Goal: Transaction & Acquisition: Purchase product/service

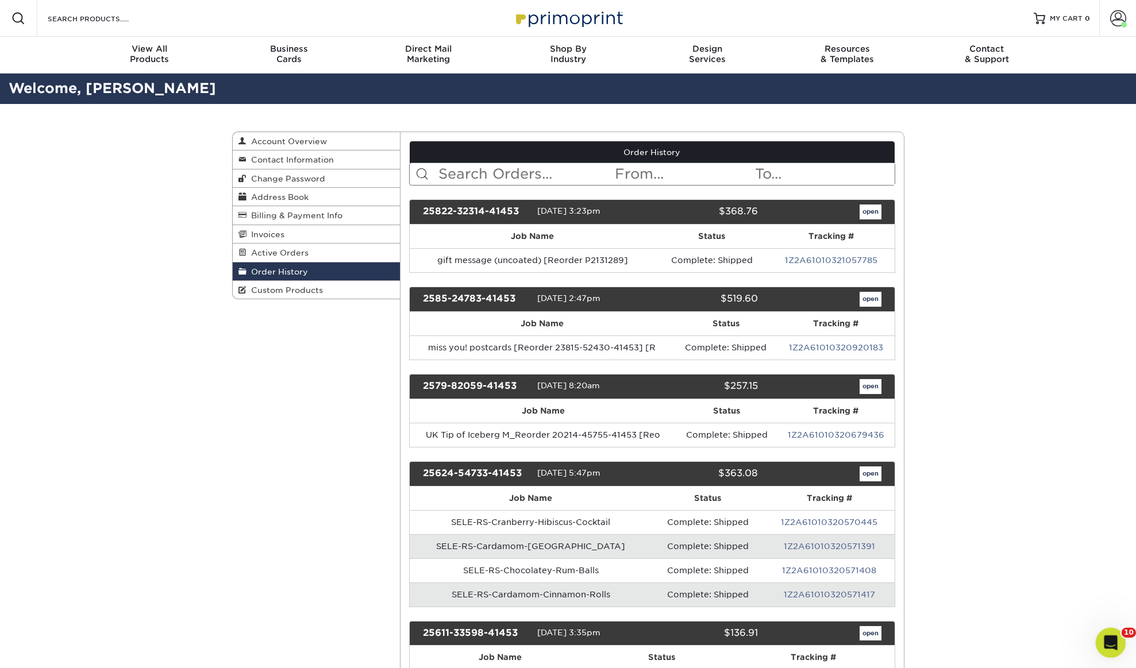
click at [1113, 637] on icon "Open Intercom Messenger" at bounding box center [1109, 641] width 19 height 19
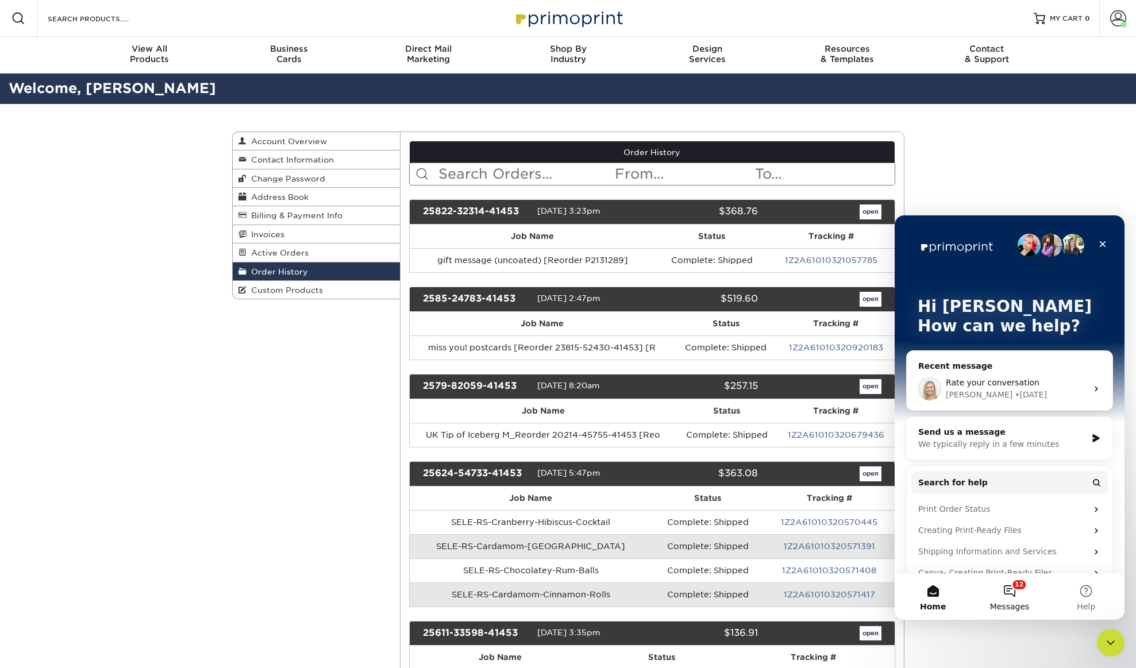
click at [1019, 593] on button "12 Messages" at bounding box center [1009, 597] width 76 height 46
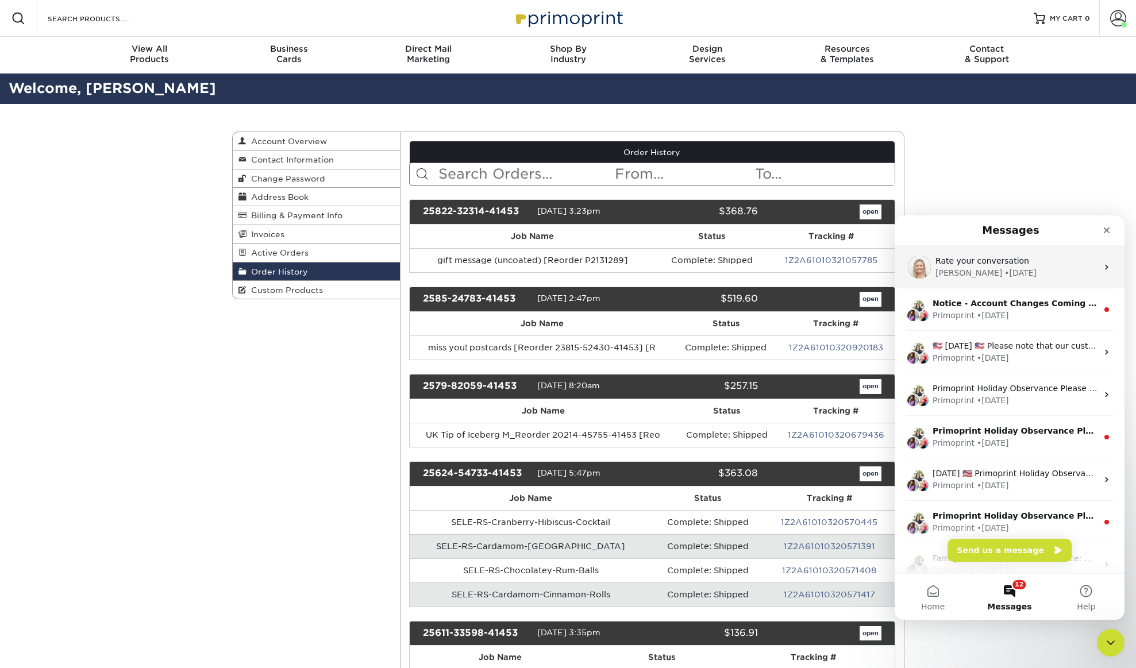
click at [1008, 272] on div "[PERSON_NAME] • [DATE]" at bounding box center [1017, 273] width 162 height 12
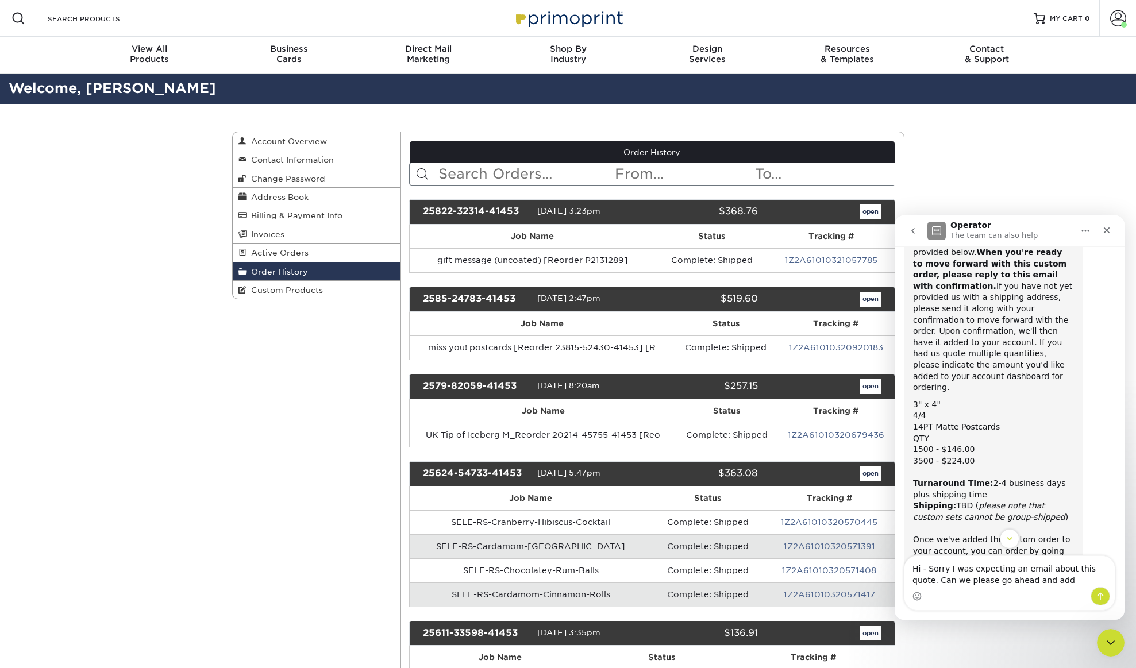
scroll to position [944, 0]
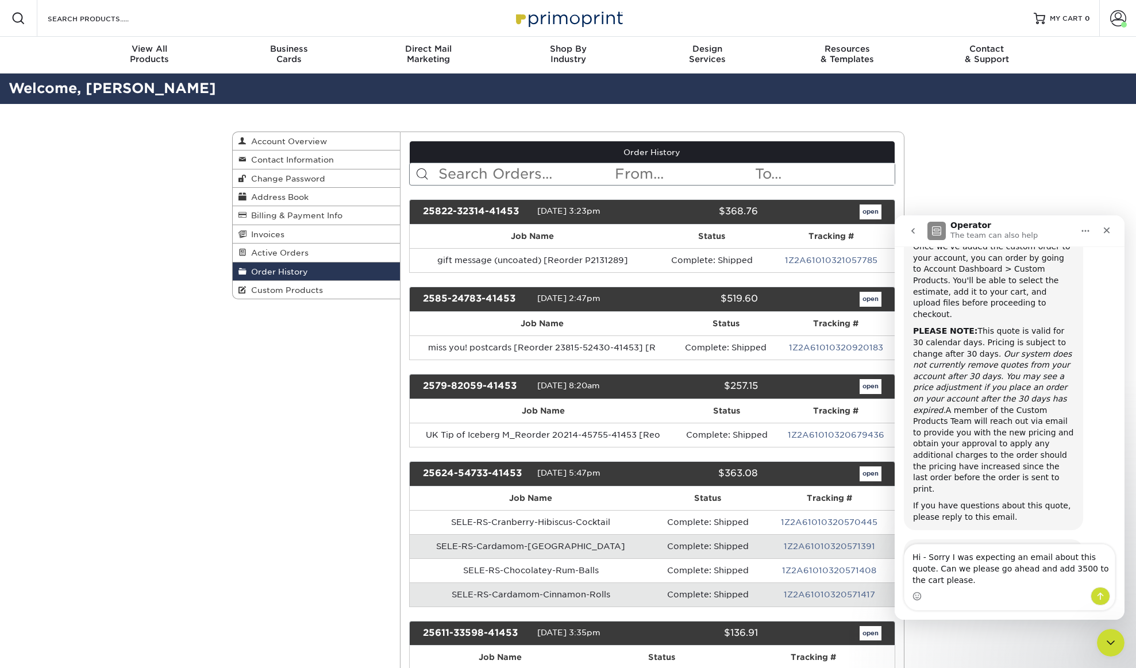
type textarea "Hi - Sorry I was expecting an email about this quote. Can we please go ahead an…"
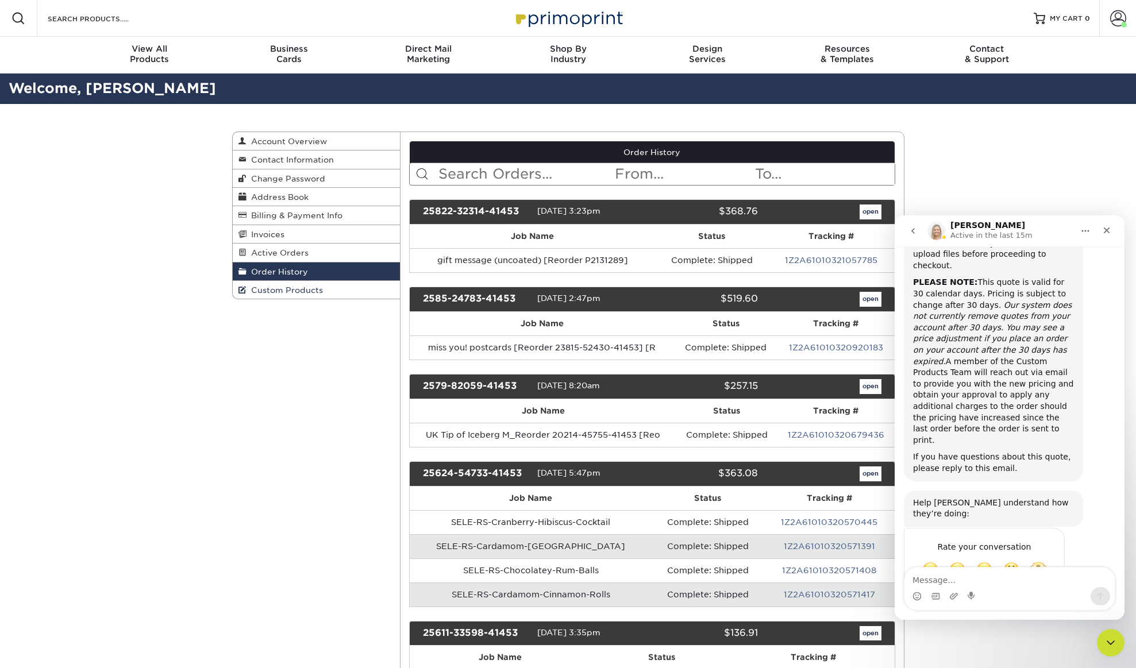
click at [276, 295] on span "Custom Products" at bounding box center [285, 290] width 76 height 9
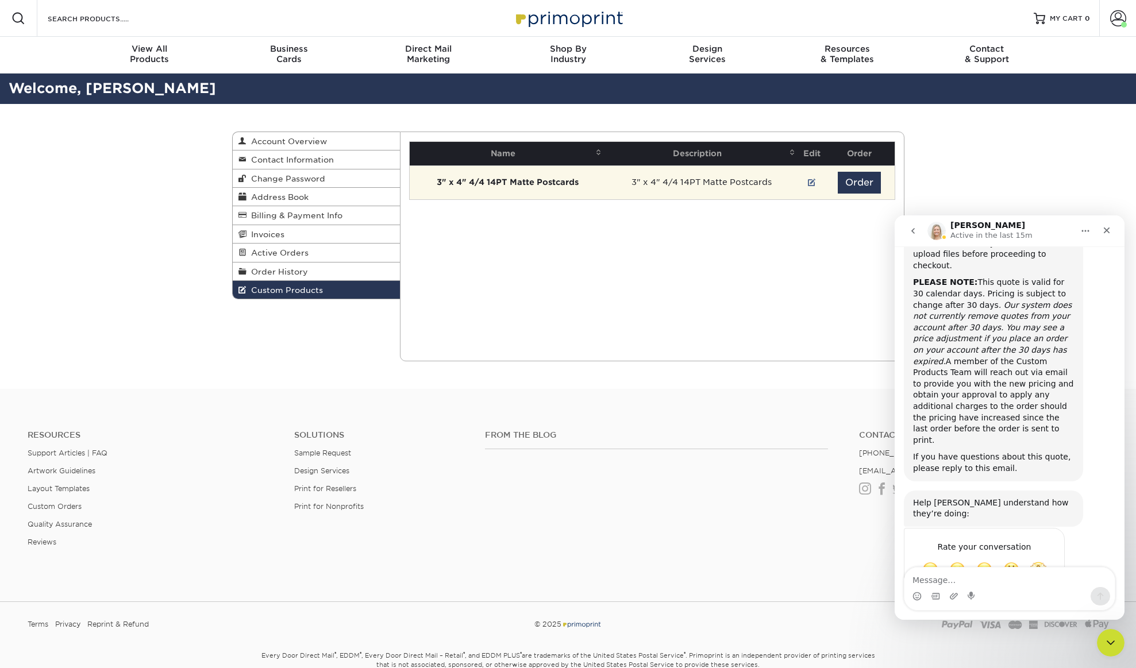
click at [583, 188] on td "3" x 4" 4/4 14PT Matte Postcards" at bounding box center [507, 183] width 195 height 34
click at [811, 183] on link at bounding box center [812, 182] width 8 height 9
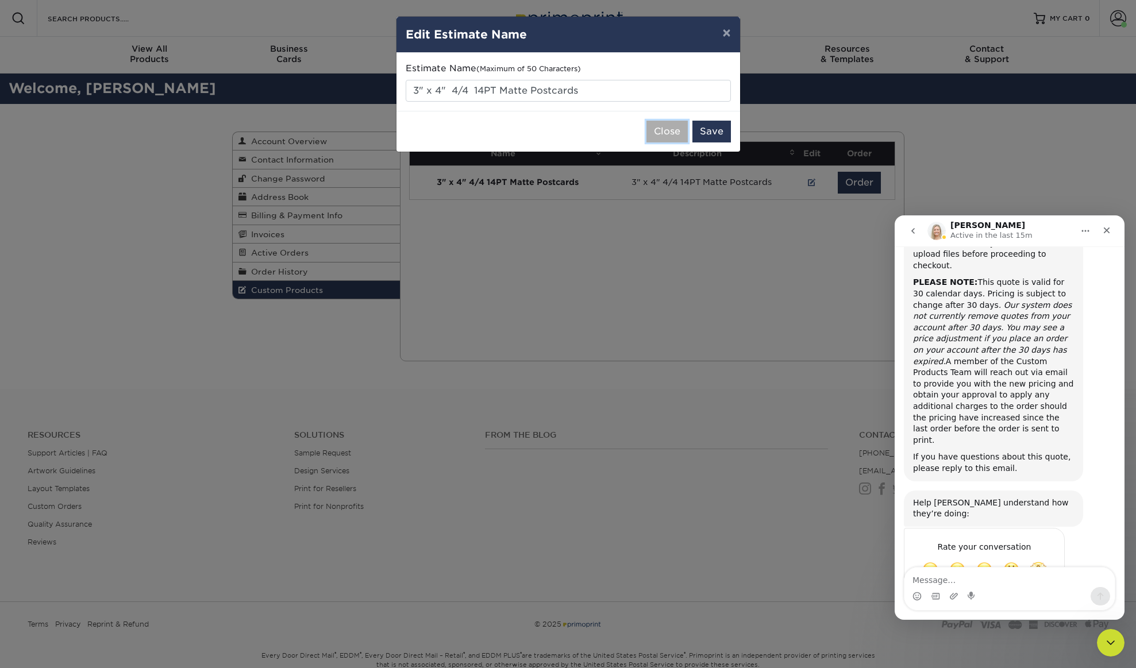
click at [672, 128] on button "Close" at bounding box center [667, 132] width 41 height 22
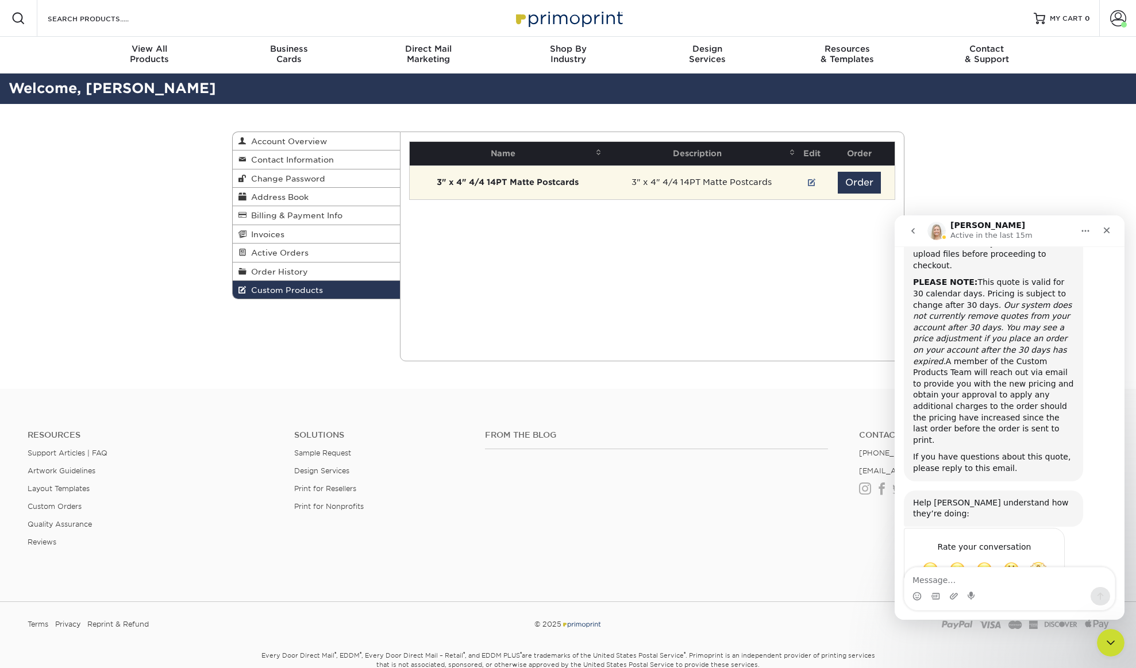
click at [512, 183] on strong "3" x 4" 4/4 14PT Matte Postcards" at bounding box center [508, 182] width 142 height 9
click at [856, 181] on button "Order" at bounding box center [859, 183] width 43 height 22
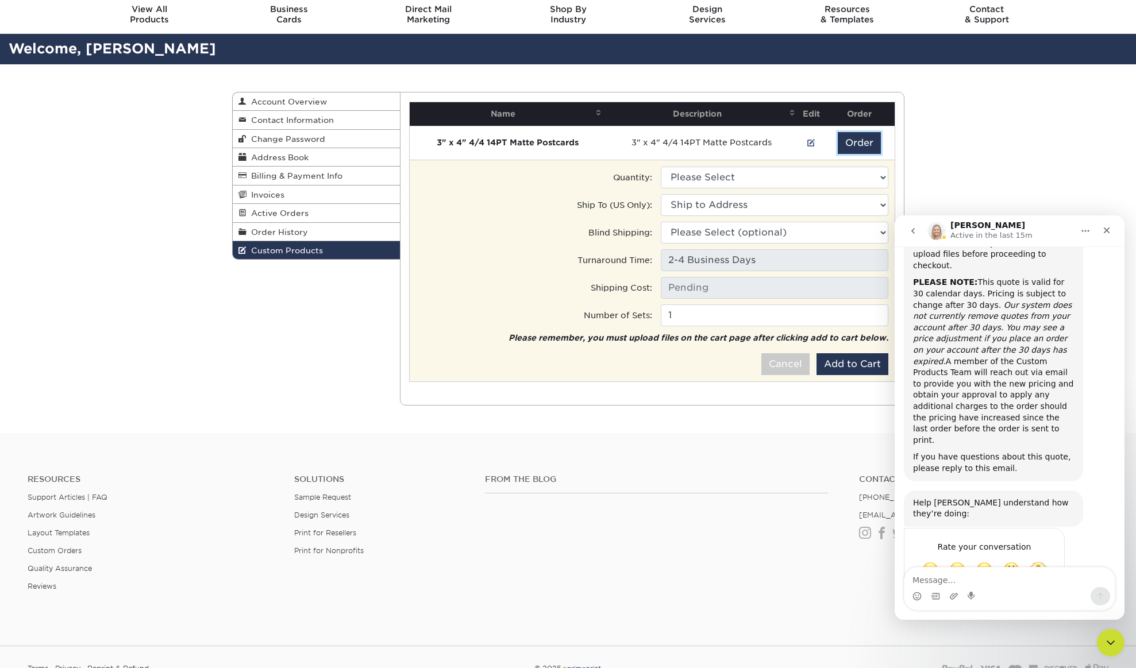
scroll to position [40, 0]
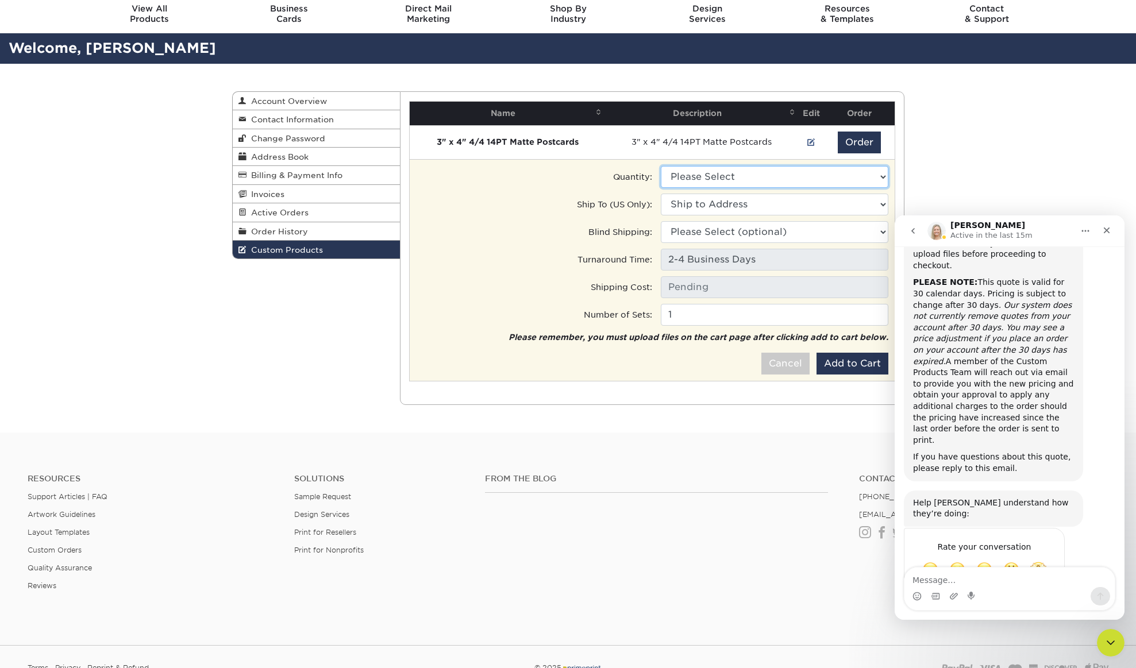
click at [724, 175] on select "Please Select 1500 - $135.50" at bounding box center [775, 177] width 228 height 22
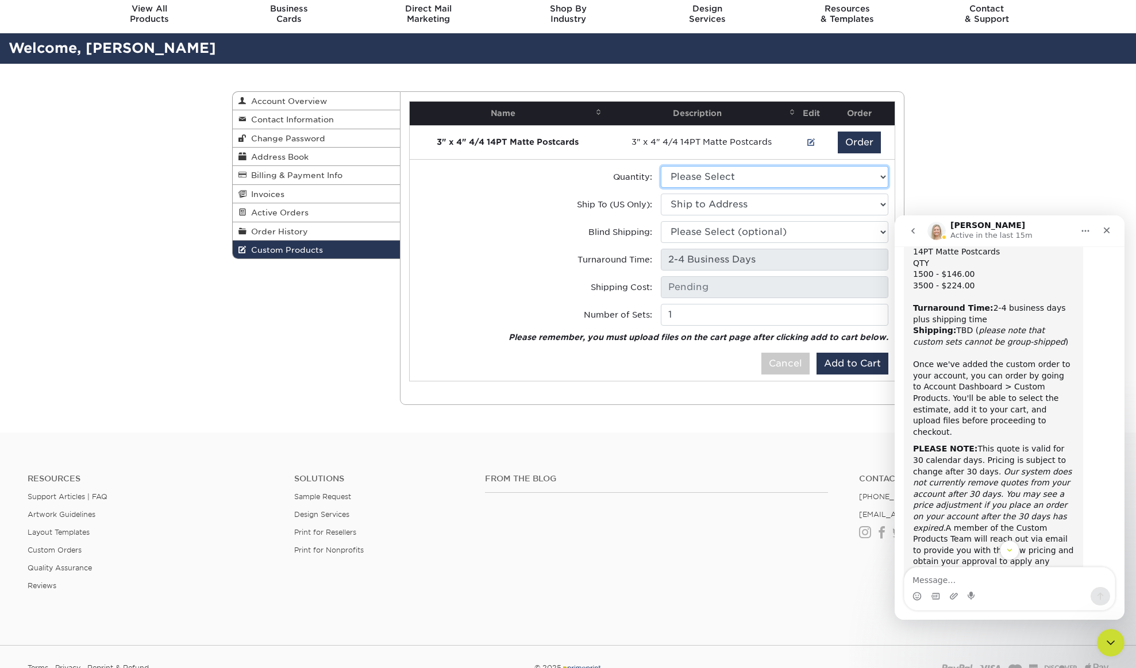
scroll to position [1005, 0]
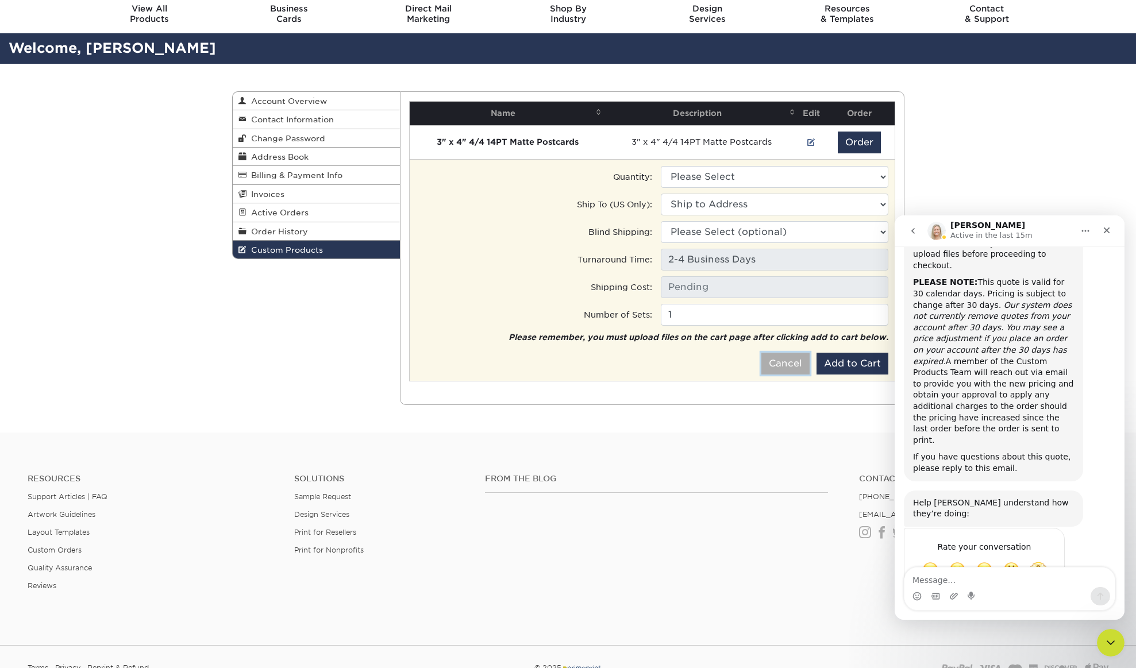
click at [775, 366] on button "Cancel" at bounding box center [786, 364] width 48 height 22
